Goal: Use online tool/utility: Utilize a website feature to perform a specific function

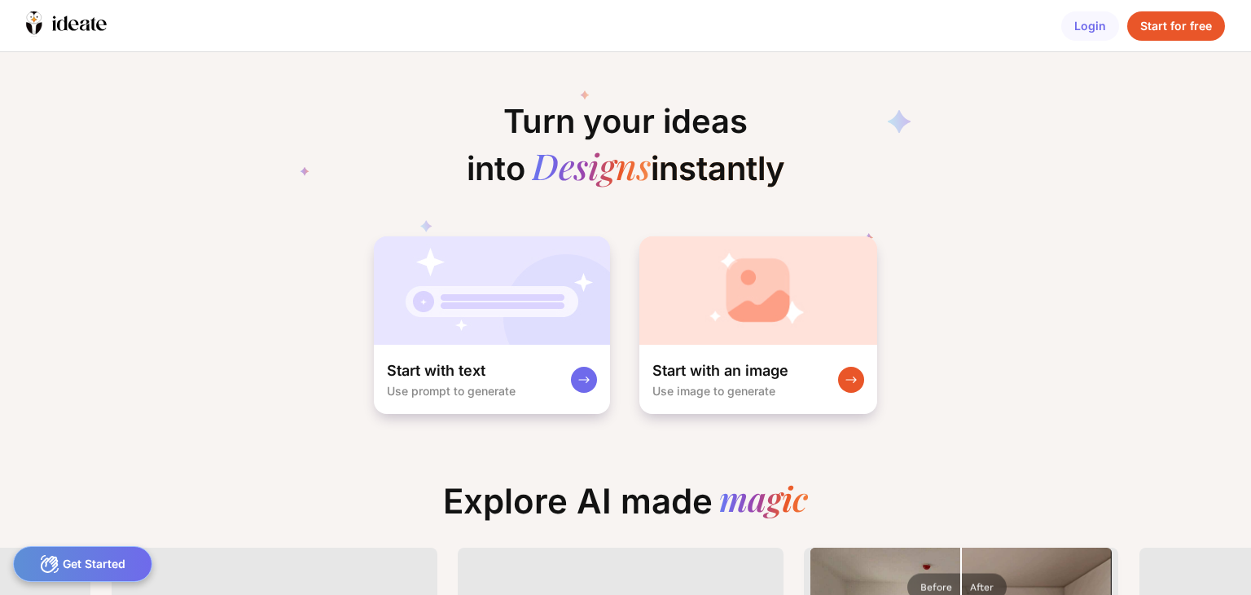
click at [746, 339] on img at bounding box center [758, 290] width 238 height 108
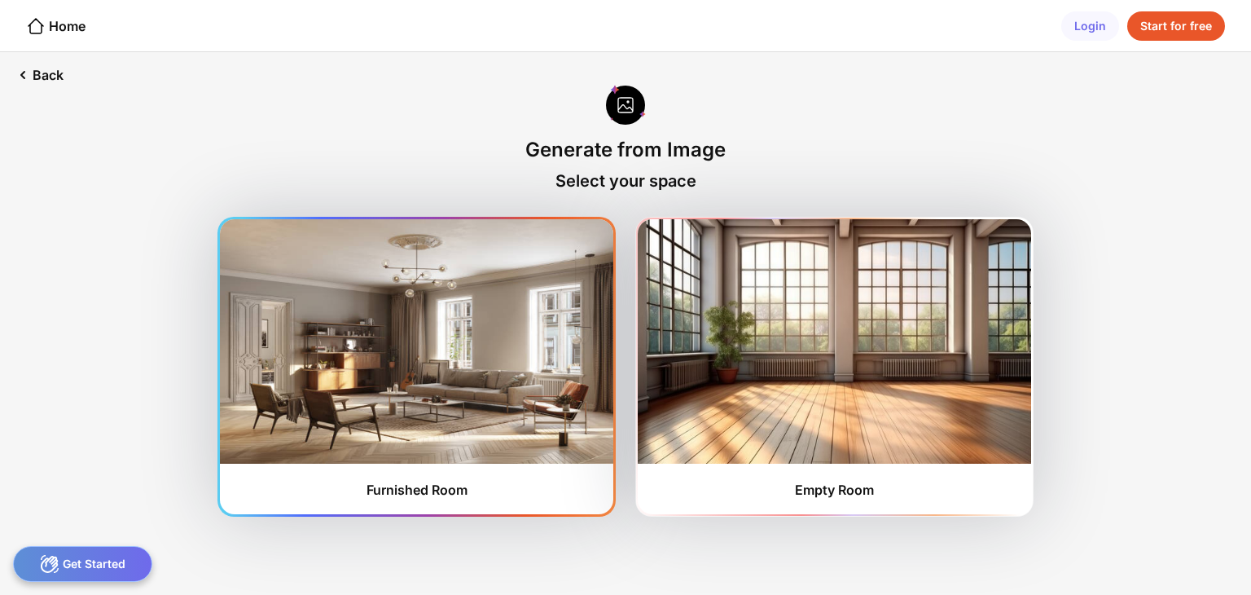
click at [520, 378] on img at bounding box center [416, 341] width 393 height 244
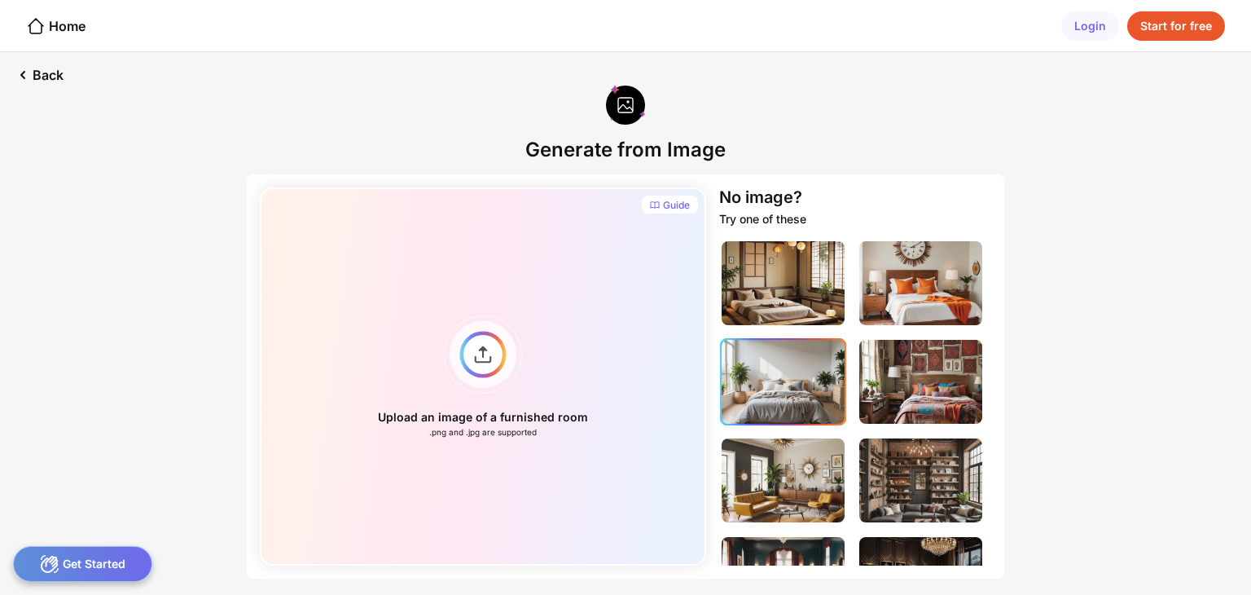
scroll to position [3, 0]
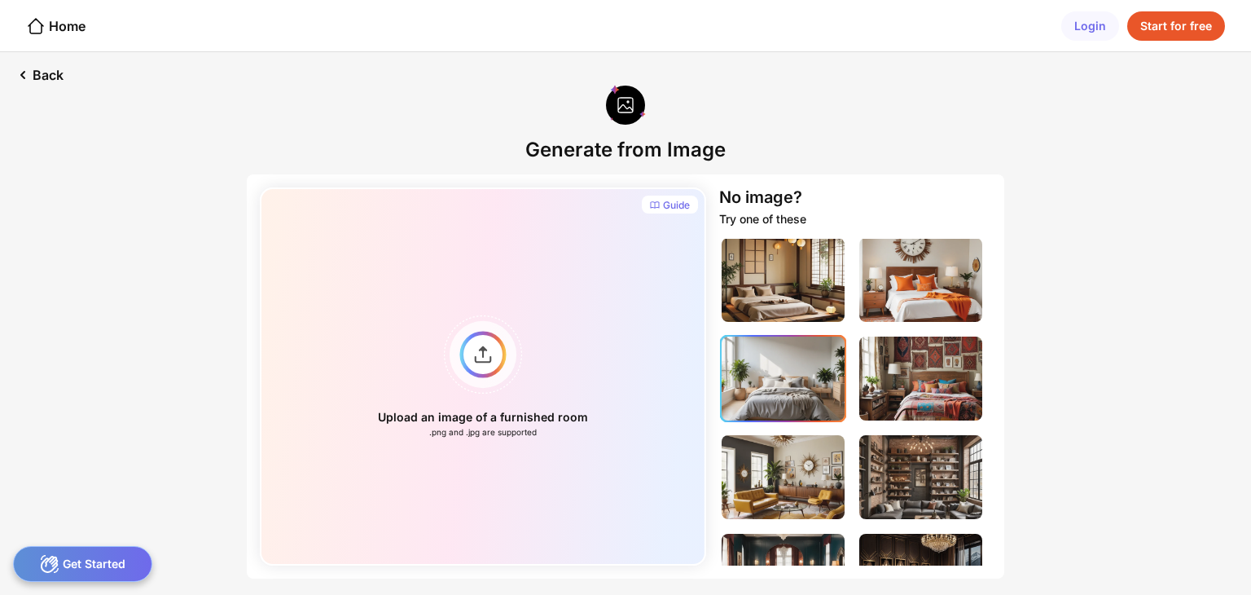
click at [793, 362] on img at bounding box center [783, 378] width 123 height 84
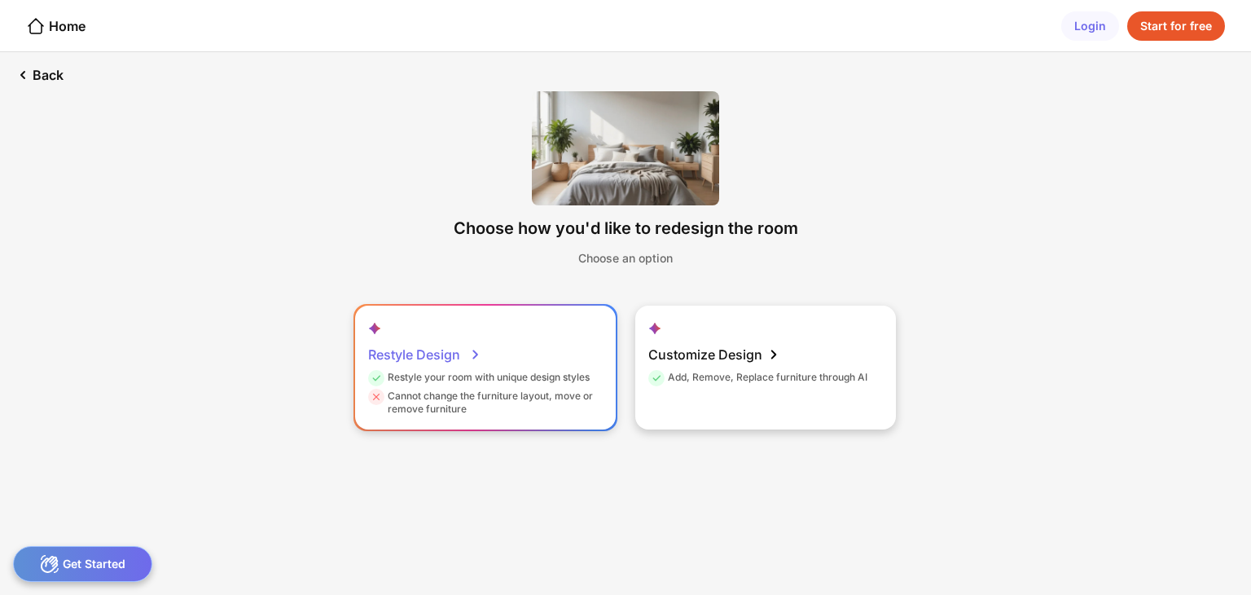
click at [460, 397] on div "Cannot change the furniture layout, move or remove furniture" at bounding box center [483, 402] width 231 height 26
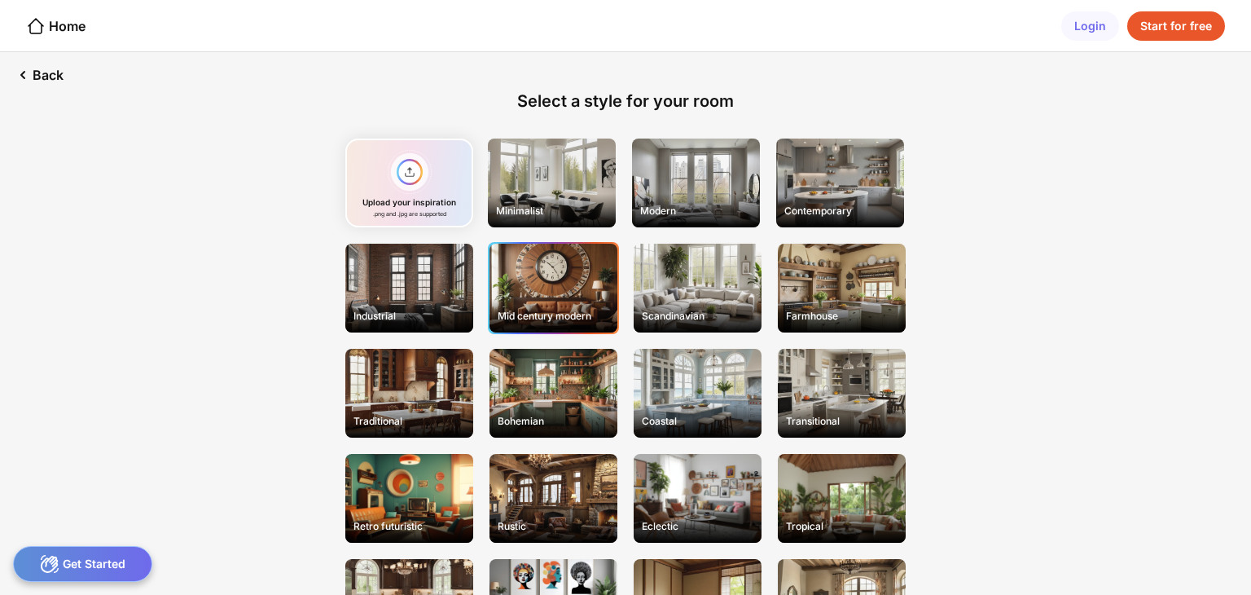
scroll to position [172, 0]
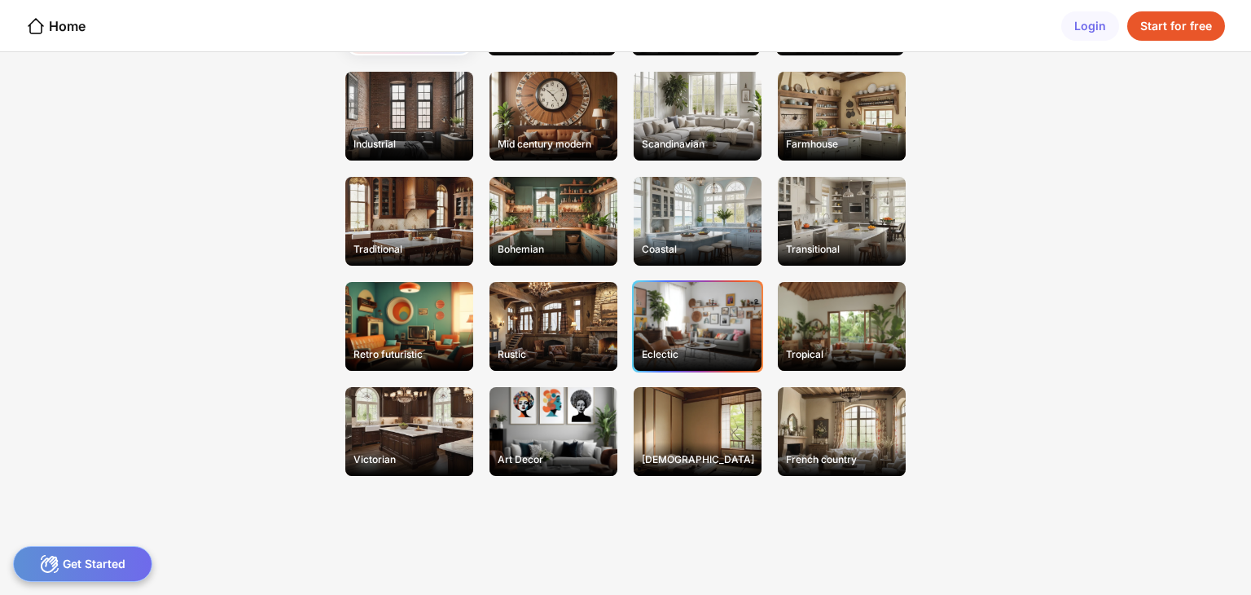
click at [655, 309] on div "Eclectic" at bounding box center [698, 326] width 128 height 89
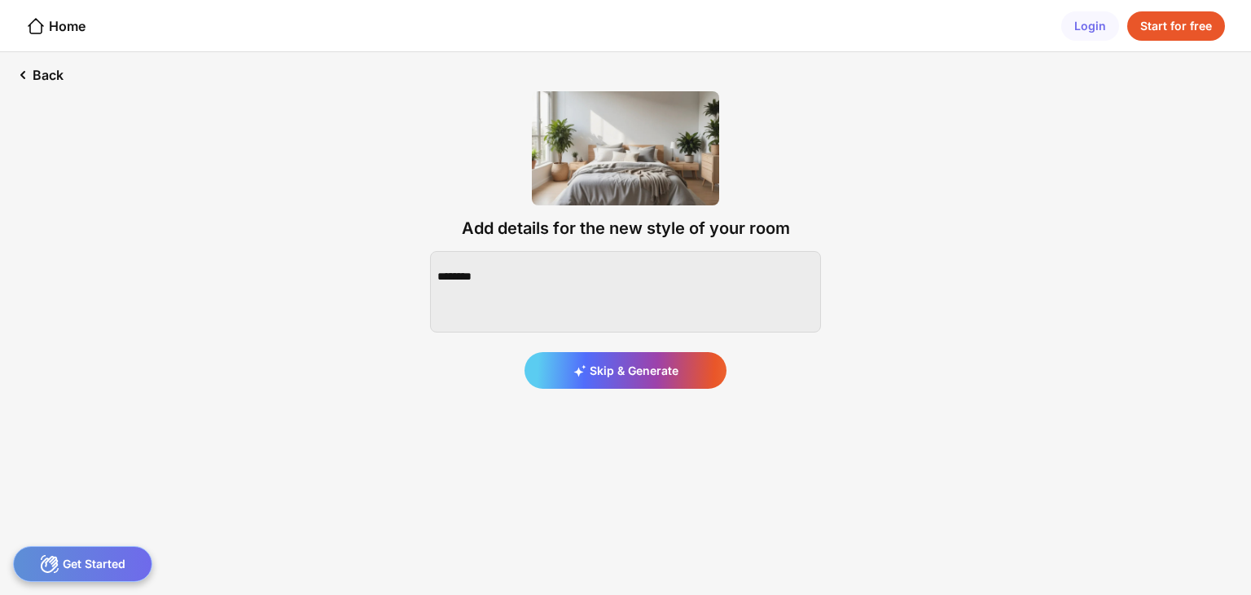
scroll to position [0, 0]
click at [626, 381] on div "Skip & Generate" at bounding box center [626, 370] width 202 height 37
click at [655, 375] on div "Skip & Generate" at bounding box center [626, 370] width 202 height 37
